Goal: Navigation & Orientation: Go to known website

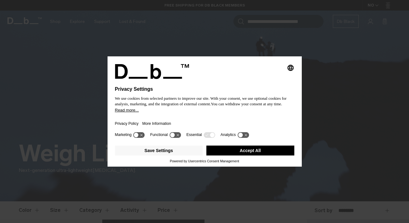
click at [179, 137] on icon at bounding box center [174, 135] width 11 height 6
click at [247, 138] on icon at bounding box center [242, 135] width 11 height 6
click at [179, 151] on button "Save Settings" at bounding box center [159, 151] width 88 height 10
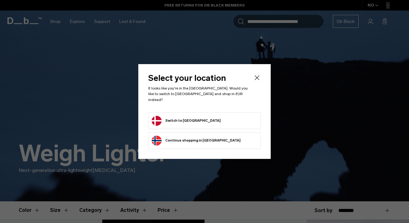
click at [180, 116] on button "Switch to Denmark" at bounding box center [185, 121] width 69 height 10
